Goal: Task Accomplishment & Management: Complete application form

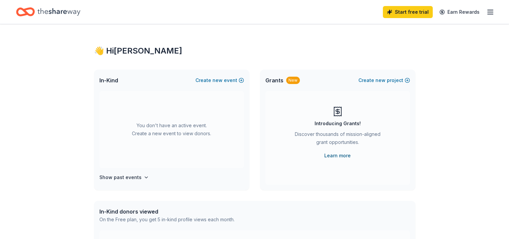
click at [336, 154] on link "Learn more" at bounding box center [337, 156] width 26 height 8
click at [488, 12] on line "button" at bounding box center [490, 12] width 5 height 0
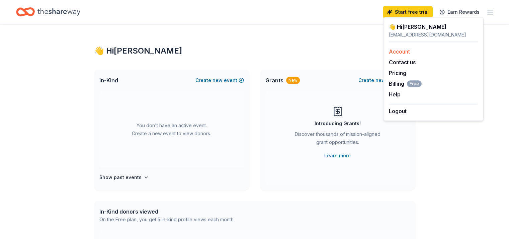
click at [399, 52] on link "Account" at bounding box center [399, 51] width 21 height 7
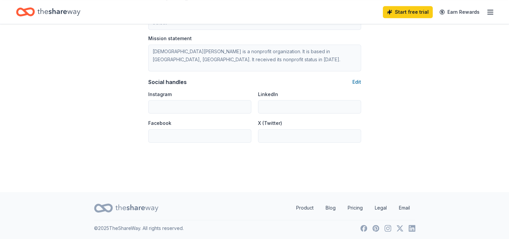
scroll to position [431, 0]
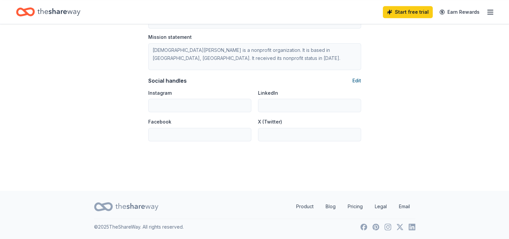
click at [358, 81] on button "Edit" at bounding box center [357, 81] width 9 height 8
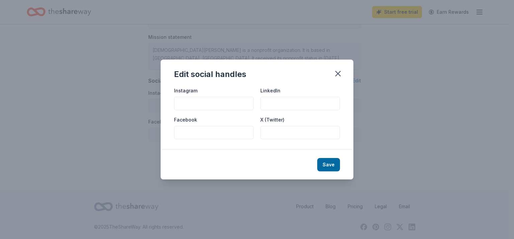
click at [188, 133] on input "Facebook" at bounding box center [214, 132] width 80 height 13
paste input "https://www.facebook.com/"
click at [188, 133] on input "https://www.facebook.com/" at bounding box center [214, 132] width 80 height 13
type input "https://www.facebook.com/"
click at [333, 163] on button "Save" at bounding box center [328, 164] width 23 height 13
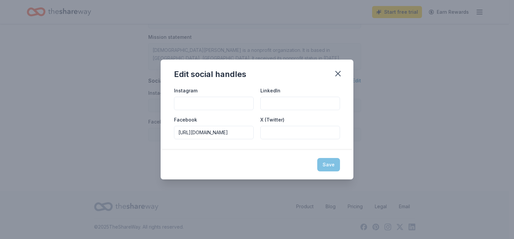
type input "https://www.facebook.com/"
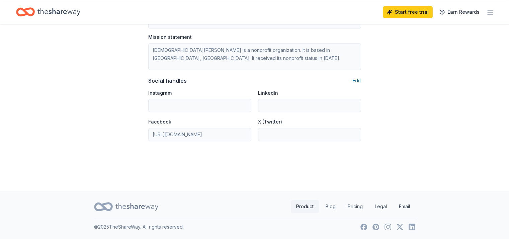
click at [302, 206] on link "Product" at bounding box center [305, 206] width 28 height 13
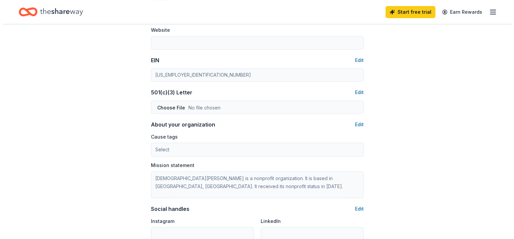
scroll to position [304, 0]
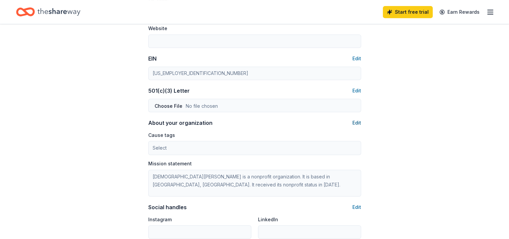
click at [356, 123] on button "Edit" at bounding box center [357, 123] width 9 height 8
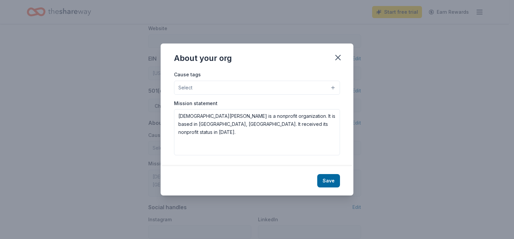
click at [229, 86] on button "Select" at bounding box center [257, 88] width 166 height 14
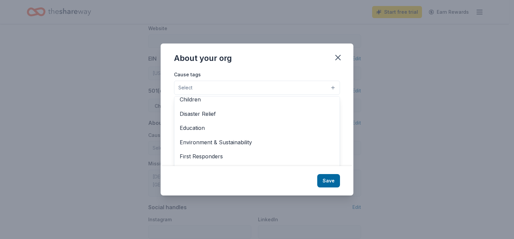
scroll to position [34, 0]
click at [182, 125] on span "Education" at bounding box center [257, 127] width 155 height 9
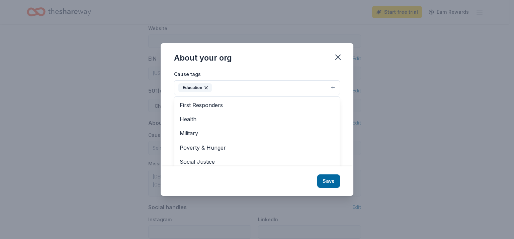
scroll to position [79, 0]
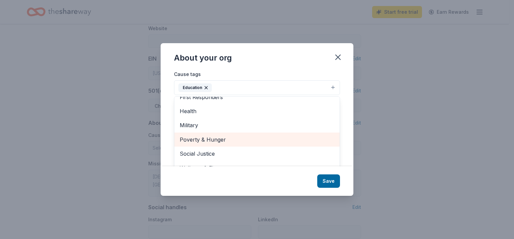
click at [213, 138] on span "Poverty & Hunger" at bounding box center [257, 139] width 155 height 9
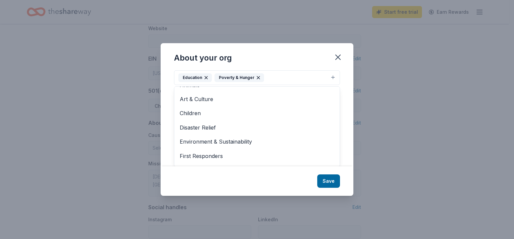
scroll to position [0, 0]
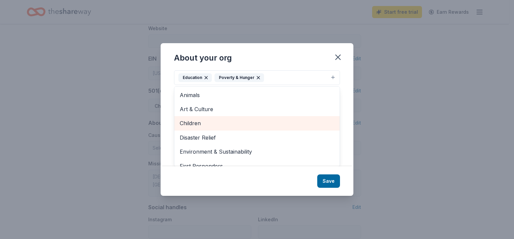
click at [199, 118] on div "Children" at bounding box center [256, 123] width 165 height 14
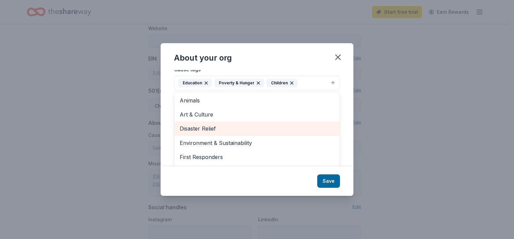
scroll to position [4, 0]
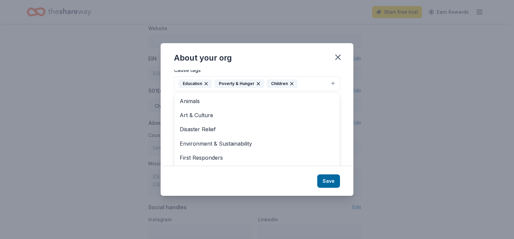
click at [327, 181] on div "About your org Cause tags Education Poverty & Hunger Children Animals Art & Cul…" at bounding box center [257, 119] width 193 height 153
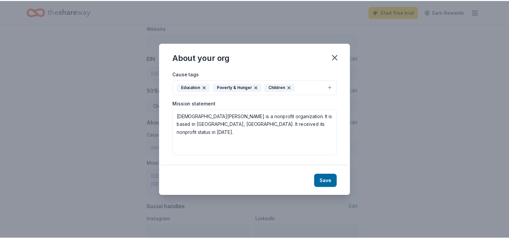
scroll to position [0, 0]
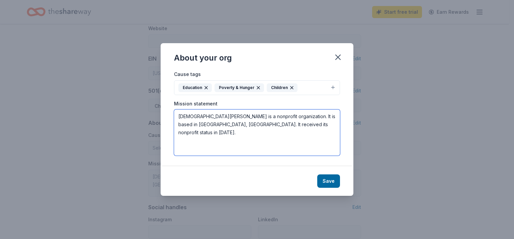
click at [301, 123] on textarea "St Peters Ev Lutheran Church is a nonprofit organization. It is based in Lebano…" at bounding box center [257, 132] width 166 height 46
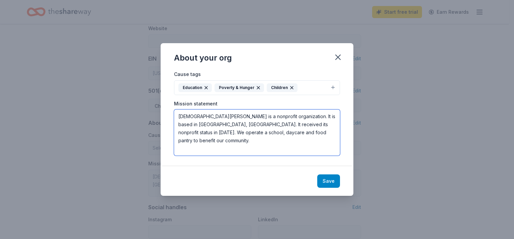
type textarea "[DEMOGRAPHIC_DATA][PERSON_NAME] is a nonprofit organization. It is based in [GE…"
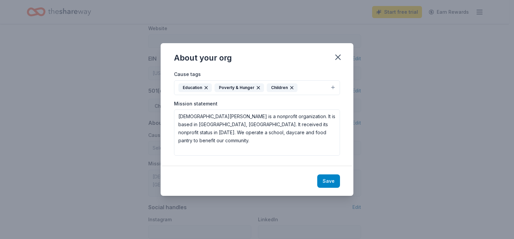
click at [330, 183] on button "Save" at bounding box center [328, 180] width 23 height 13
type textarea "[DEMOGRAPHIC_DATA][PERSON_NAME] is a nonprofit organization. It is based in [GE…"
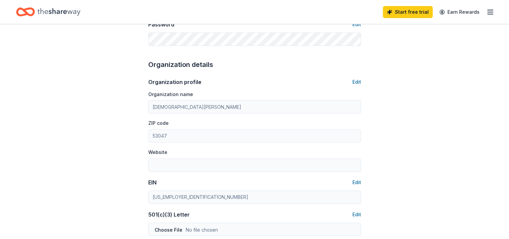
scroll to position [87, 0]
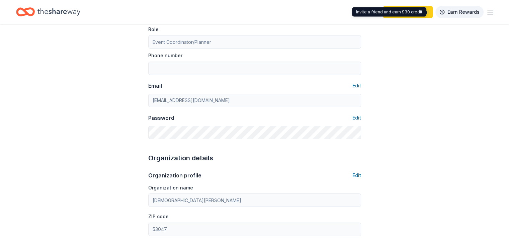
click at [453, 12] on link "Earn Rewards" at bounding box center [460, 12] width 48 height 12
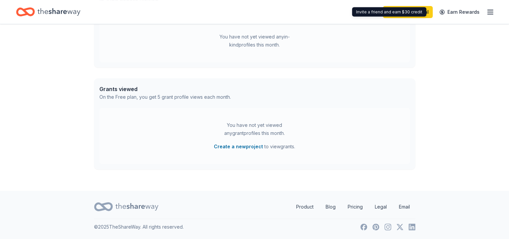
scroll to position [211, 0]
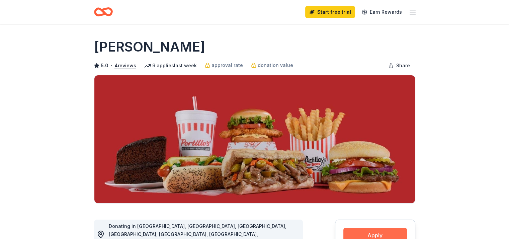
click at [376, 231] on button "Apply" at bounding box center [376, 235] width 64 height 15
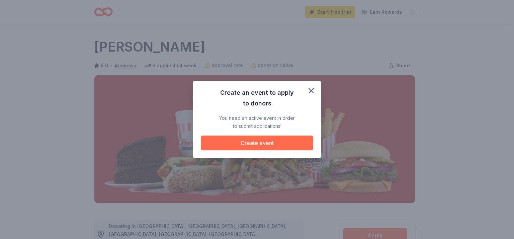
click at [248, 141] on button "Create event" at bounding box center [257, 143] width 112 height 15
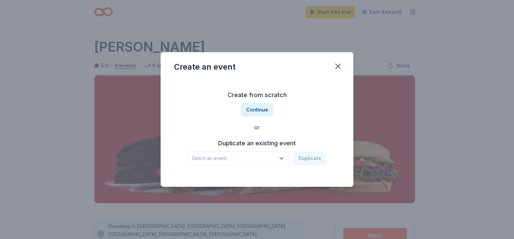
click at [285, 158] on icon "button" at bounding box center [281, 158] width 7 height 7
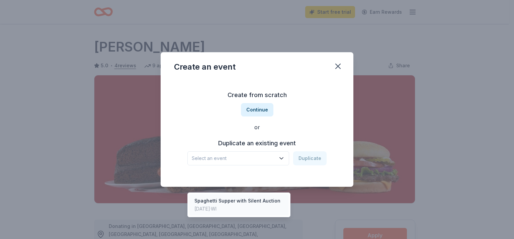
click at [252, 197] on div "Spaghetti Supper with Silent Auction" at bounding box center [238, 201] width 86 height 8
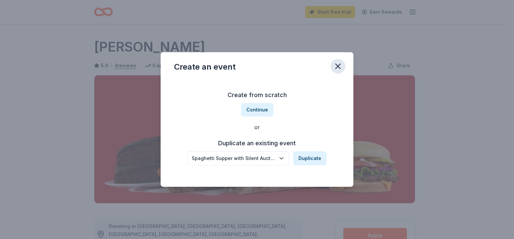
click at [338, 66] on icon "button" at bounding box center [338, 66] width 5 height 5
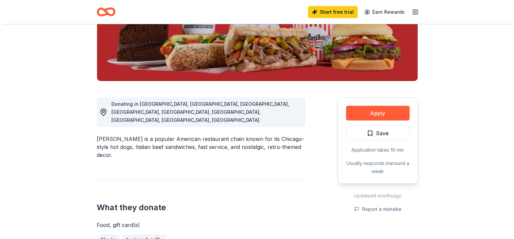
scroll to position [125, 0]
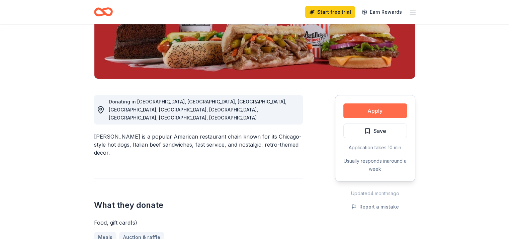
click at [378, 112] on button "Apply" at bounding box center [376, 110] width 64 height 15
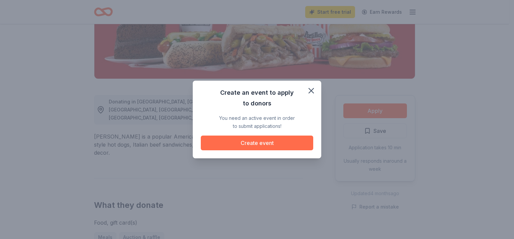
click at [281, 146] on button "Create event" at bounding box center [257, 143] width 112 height 15
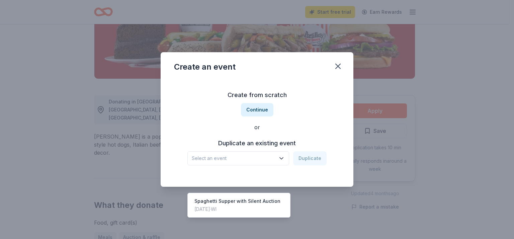
click at [282, 158] on icon "button" at bounding box center [281, 159] width 3 height 2
click at [254, 197] on div "Spaghetti Supper with Silent Auction" at bounding box center [238, 201] width 86 height 8
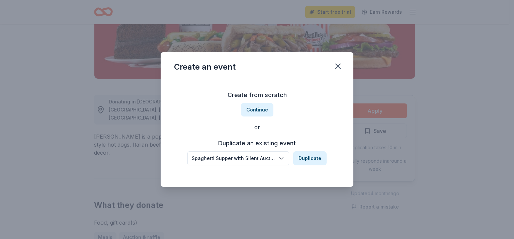
click at [281, 158] on icon "button" at bounding box center [281, 158] width 7 height 7
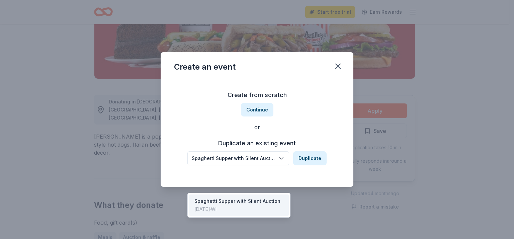
click at [308, 157] on div "Spaghetti Supper with Silent Auction Duplicate" at bounding box center [256, 158] width 139 height 14
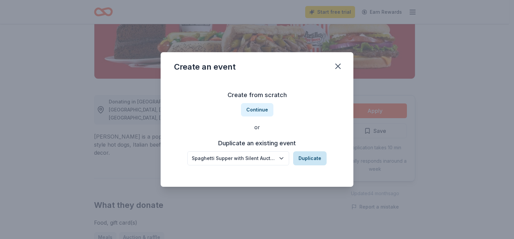
click at [313, 154] on button "Duplicate" at bounding box center [309, 158] width 33 height 14
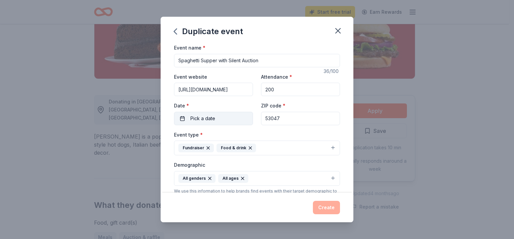
click at [194, 116] on span "Pick a date" at bounding box center [203, 119] width 25 height 8
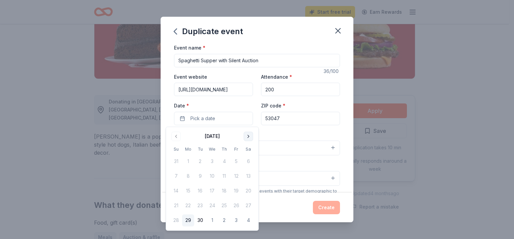
click at [246, 136] on button "Go to next month" at bounding box center [248, 136] width 9 height 9
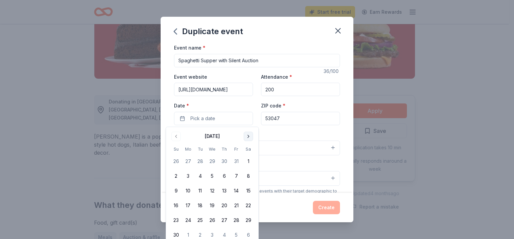
click at [246, 136] on button "Go to next month" at bounding box center [248, 136] width 9 height 9
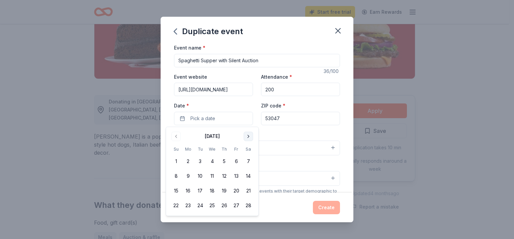
click at [246, 136] on button "Go to next month" at bounding box center [248, 136] width 9 height 9
click at [236, 188] on button "20" at bounding box center [236, 191] width 12 height 12
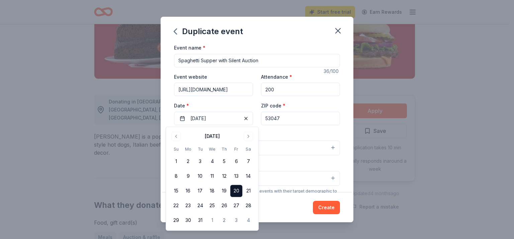
click at [276, 173] on button "All genders All ages" at bounding box center [257, 178] width 166 height 15
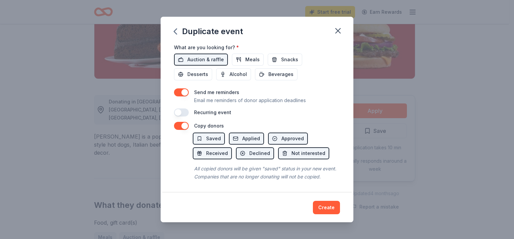
scroll to position [245, 0]
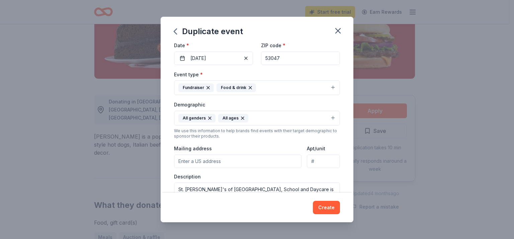
click at [188, 160] on input "Mailing address" at bounding box center [238, 161] width 128 height 13
type input "W4661 [GEOGRAPHIC_DATA] MM PO box 115"
type input "Attn [PERSON_NAME]"
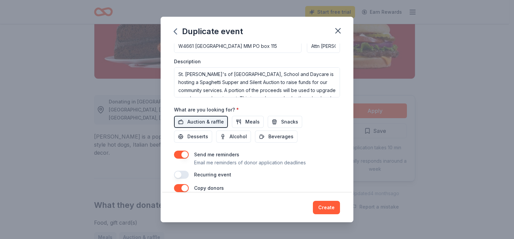
scroll to position [180, 0]
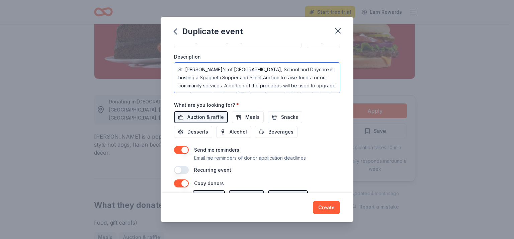
drag, startPoint x: 329, startPoint y: 73, endPoint x: 329, endPoint y: 81, distance: 7.4
click at [329, 81] on textarea "St. [PERSON_NAME]'s of [GEOGRAPHIC_DATA], School and Daycare is hosting a Spagh…" at bounding box center [257, 78] width 166 height 30
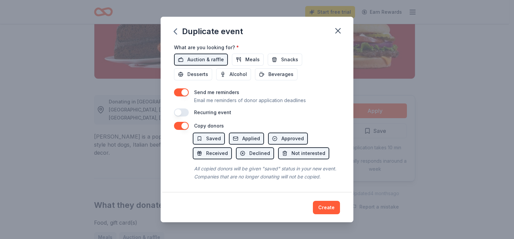
scroll to position [245, 0]
click at [214, 135] on span "Saved" at bounding box center [213, 139] width 15 height 8
click at [328, 205] on button "Create" at bounding box center [326, 207] width 27 height 13
click at [328, 205] on div "Create" at bounding box center [257, 207] width 166 height 13
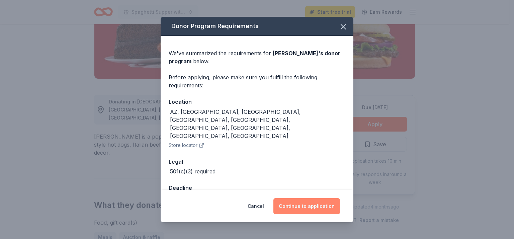
click at [306, 203] on button "Continue to application" at bounding box center [307, 206] width 67 height 16
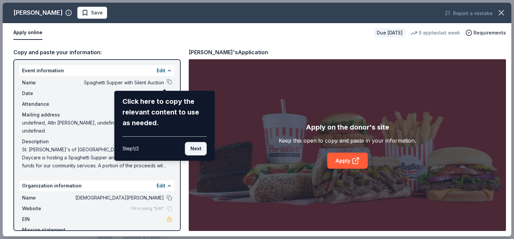
click at [196, 149] on button "Next" at bounding box center [196, 148] width 22 height 13
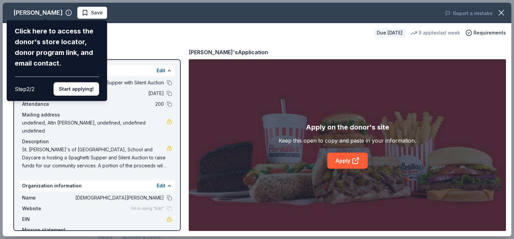
drag, startPoint x: 180, startPoint y: 105, endPoint x: 175, endPoint y: 166, distance: 61.1
click at [175, 166] on div "[PERSON_NAME] Click here to access the donor's store locator, donor program lin…" at bounding box center [257, 120] width 509 height 234
click at [22, 138] on div "[PERSON_NAME] Click here to access the donor's store locator, donor program lin…" at bounding box center [257, 120] width 509 height 234
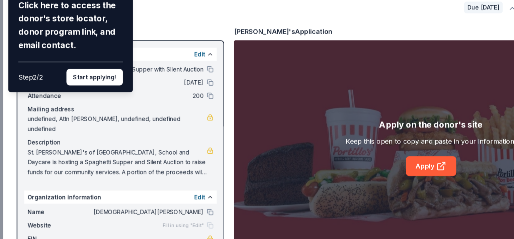
scroll to position [125, 0]
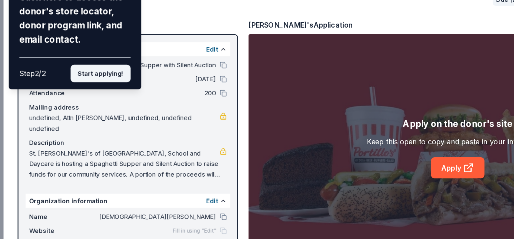
click at [78, 87] on button "Start applying!" at bounding box center [77, 88] width 46 height 13
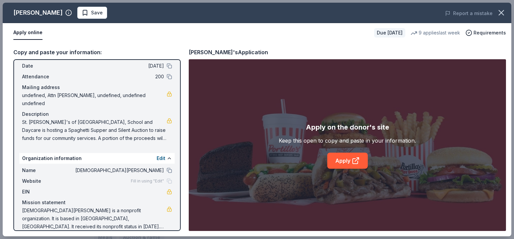
click at [26, 31] on button "Apply online" at bounding box center [27, 33] width 29 height 14
click at [353, 157] on icon at bounding box center [356, 161] width 8 height 8
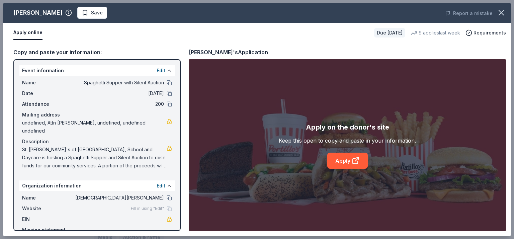
click at [128, 146] on span "St. [PERSON_NAME]'s of [GEOGRAPHIC_DATA], School and Daycare is hosting a Spagh…" at bounding box center [94, 158] width 145 height 24
click at [121, 156] on span "St. [PERSON_NAME]'s of [GEOGRAPHIC_DATA], School and Daycare is hosting a Spagh…" at bounding box center [94, 158] width 145 height 24
